Goal: Communication & Community: Answer question/provide support

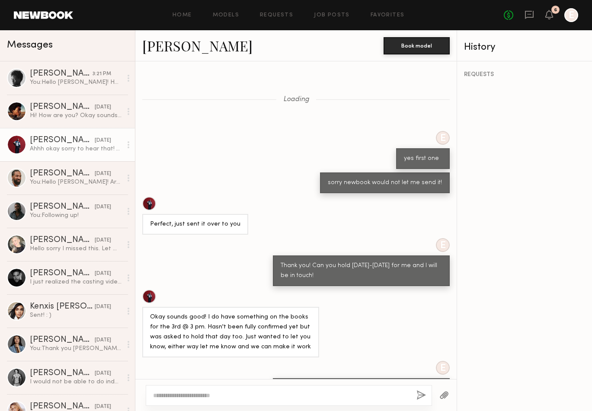
scroll to position [323, 0]
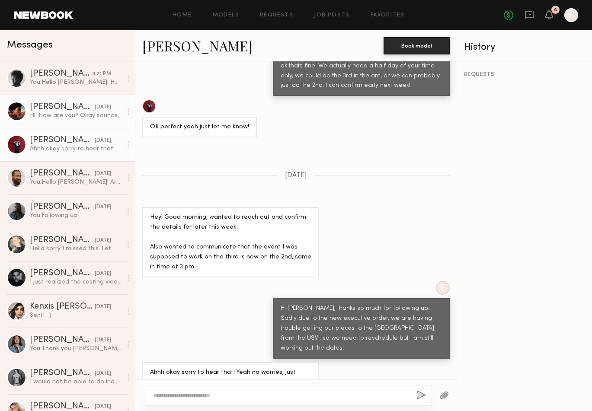
click at [62, 102] on link "[PERSON_NAME] [DATE] Hi! How are you? Okay sounds good- just let me know the ne…" at bounding box center [67, 111] width 135 height 33
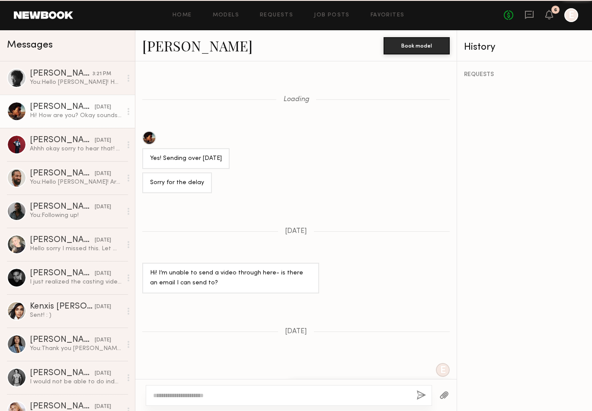
scroll to position [446, 0]
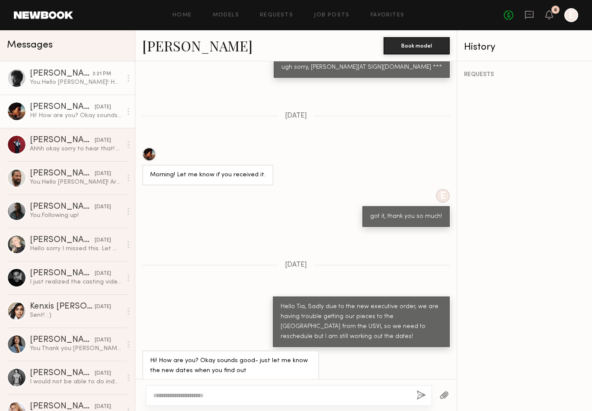
click at [93, 79] on div "You: Hello [PERSON_NAME]! How Is your availability on [DATE] or 22? And what wi…" at bounding box center [76, 82] width 92 height 8
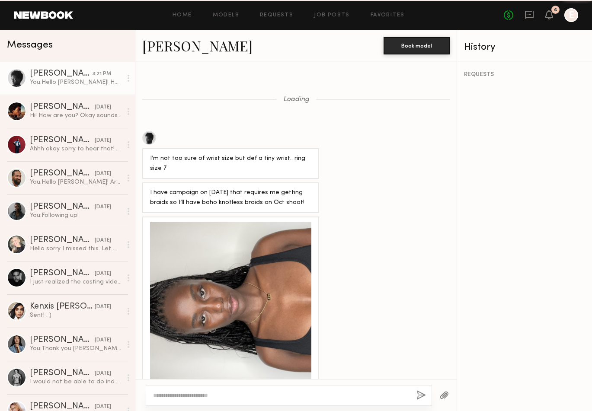
scroll to position [960, 0]
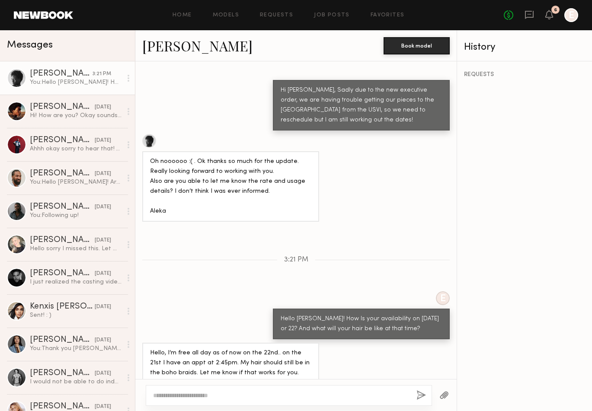
click at [228, 389] on div at bounding box center [289, 395] width 286 height 21
click at [215, 395] on textarea at bounding box center [281, 396] width 257 height 9
click at [160, 395] on textarea "**********" at bounding box center [281, 396] width 257 height 9
type textarea "**********"
click at [418, 395] on button "button" at bounding box center [422, 396] width 10 height 11
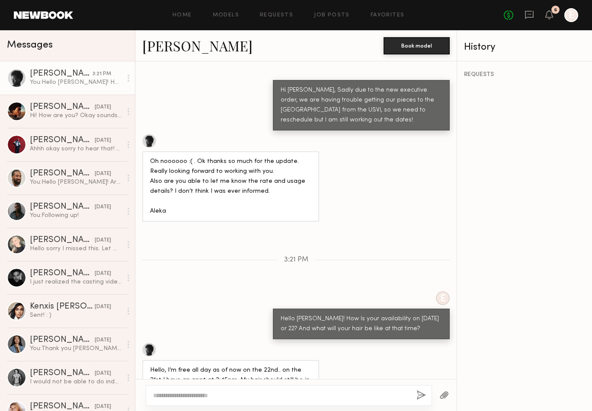
scroll to position [1001, 0]
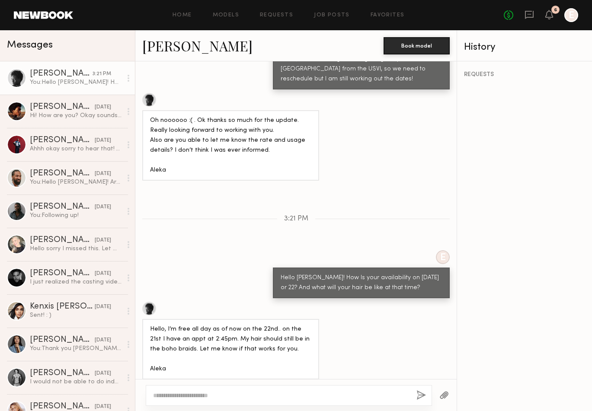
click at [331, 345] on div "Hello, I’m free all day as of now on the 22nd.. on the 21st I have an appt at 2…" at bounding box center [295, 341] width 321 height 78
click at [322, 397] on textarea at bounding box center [281, 396] width 257 height 9
type textarea "*"
type textarea "**********"
click at [418, 398] on button "button" at bounding box center [422, 396] width 10 height 11
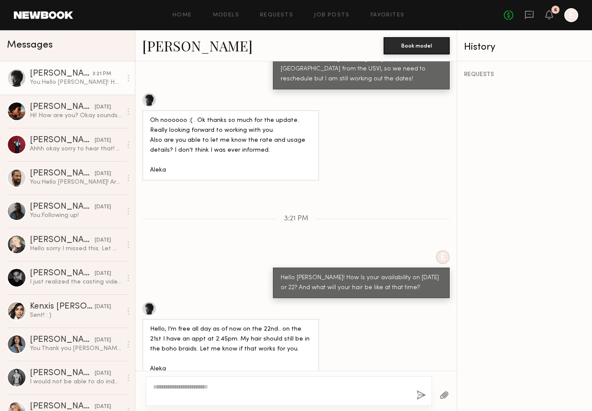
scroll to position [1052, 0]
